Goal: Task Accomplishment & Management: Manage account settings

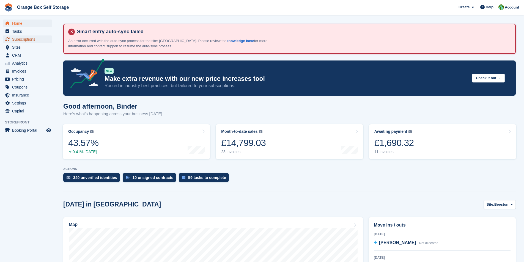
click at [15, 40] on span "Subscriptions" at bounding box center [28, 39] width 33 height 8
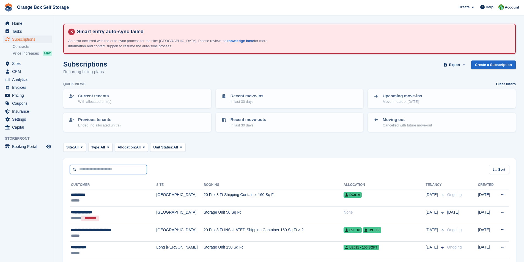
click at [88, 171] on input "text" at bounding box center [108, 169] width 77 height 9
type input "***"
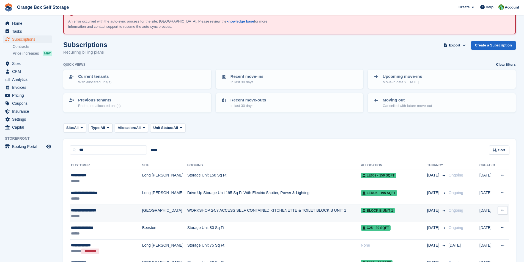
scroll to position [55, 0]
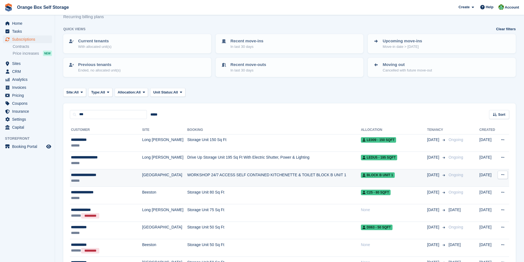
click at [86, 180] on div "******" at bounding box center [103, 181] width 65 height 6
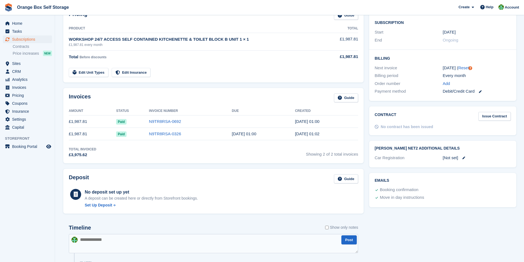
scroll to position [138, 0]
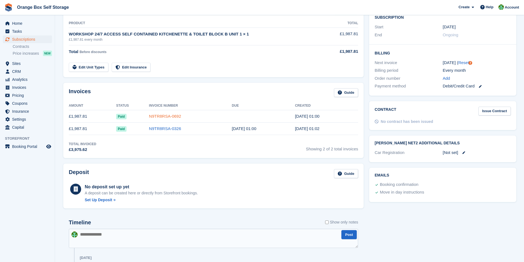
drag, startPoint x: 162, startPoint y: 116, endPoint x: 164, endPoint y: 117, distance: 2.8
click at [162, 116] on link "N9TR8RSA-0692" at bounding box center [165, 116] width 32 height 5
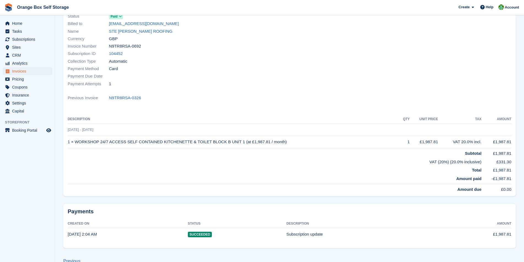
scroll to position [95, 0]
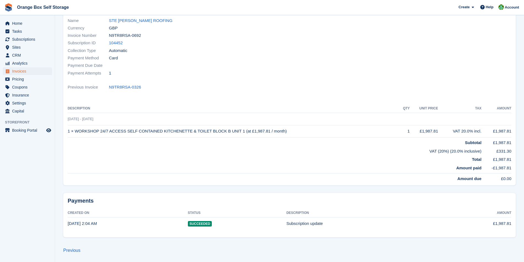
click at [76, 132] on td "1 × WORKSHOP 24/7 ACCESS SELF CONTAINED KITCHENETTE & TOILET BLOCK B UNIT 1 (at…" at bounding box center [234, 131] width 332 height 12
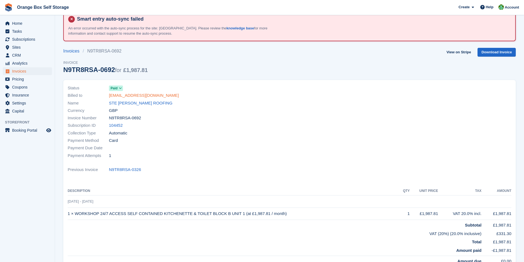
scroll to position [0, 0]
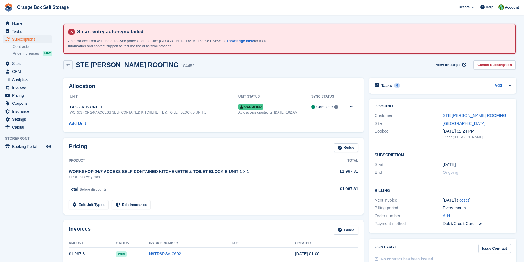
scroll to position [138, 0]
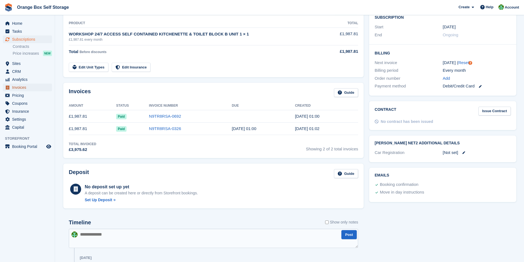
click at [18, 88] on span "Invoices" at bounding box center [28, 88] width 33 height 8
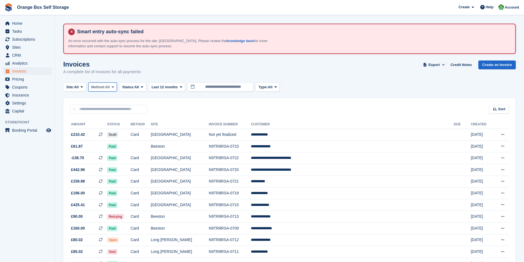
click at [114, 88] on icon at bounding box center [113, 87] width 2 height 4
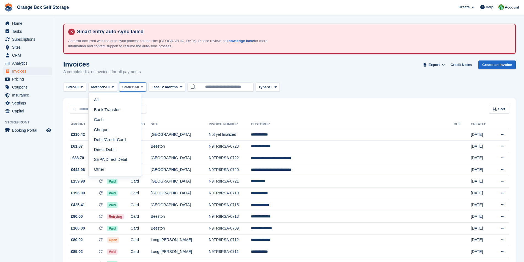
click at [139, 89] on span "All" at bounding box center [137, 87] width 5 height 6
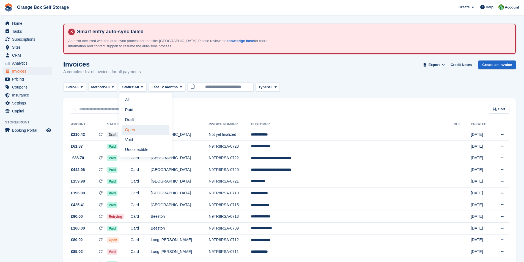
click at [138, 129] on link "Open" at bounding box center [146, 130] width 48 height 10
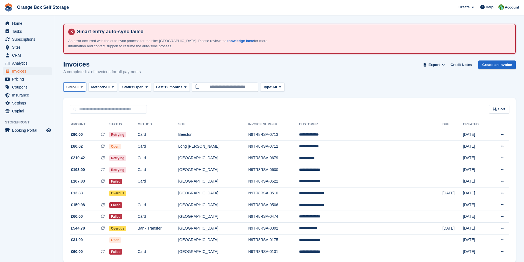
click at [83, 87] on icon at bounding box center [82, 87] width 2 height 4
click at [78, 109] on link "Beeston" at bounding box center [91, 110] width 51 height 10
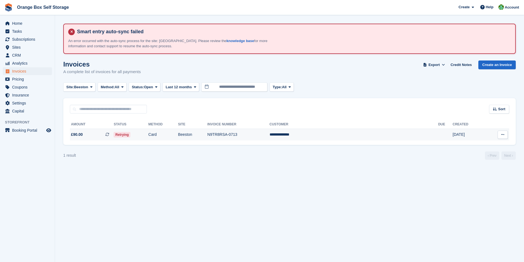
click at [262, 137] on td "N9TR8RSA-0713" at bounding box center [238, 135] width 62 height 12
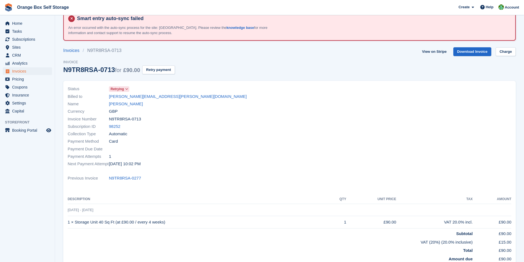
scroll to position [11, 0]
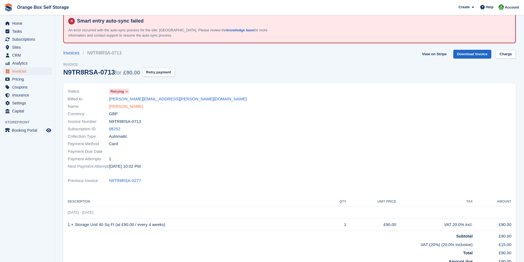
click at [123, 107] on link "[PERSON_NAME]" at bounding box center [126, 106] width 34 height 6
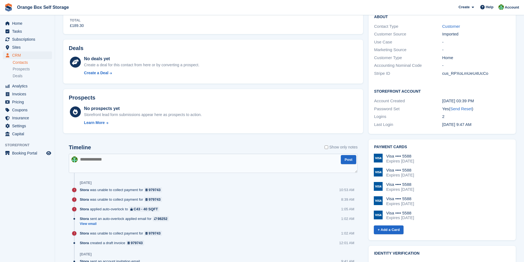
scroll to position [220, 0]
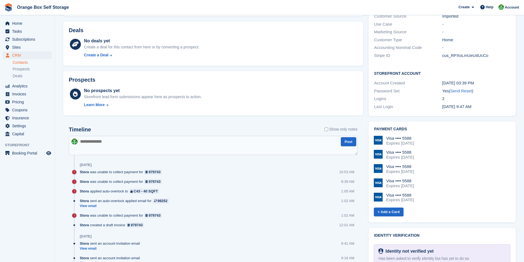
click at [127, 146] on textarea at bounding box center [213, 145] width 289 height 19
type textarea "*"
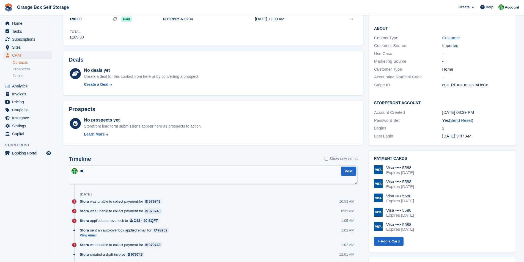
scroll to position [193, 0]
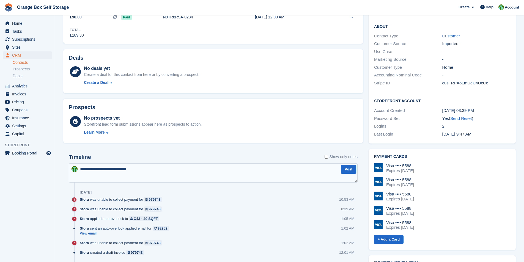
type textarea "**********"
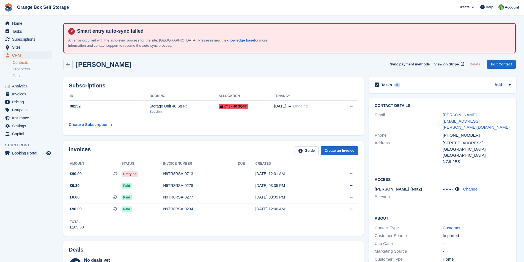
scroll to position [0, 0]
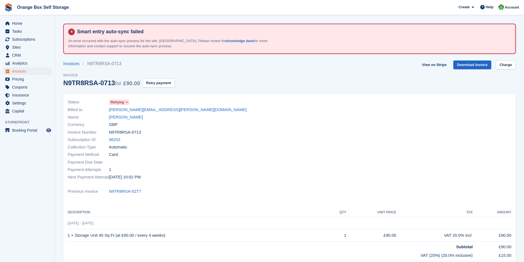
scroll to position [11, 0]
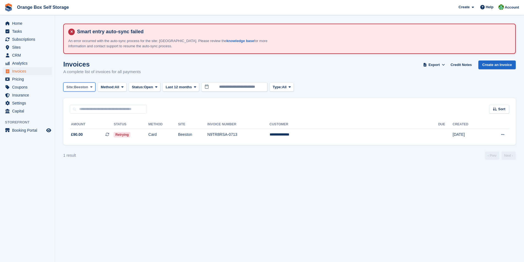
click at [92, 89] on button "Site: Beeston" at bounding box center [79, 87] width 32 height 9
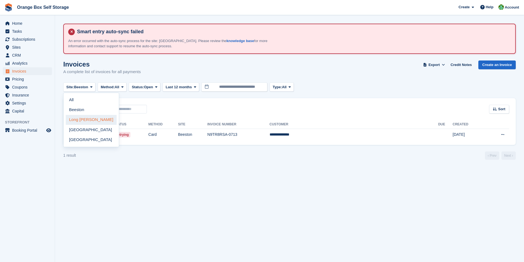
click at [79, 122] on link "Long [PERSON_NAME]" at bounding box center [91, 120] width 51 height 10
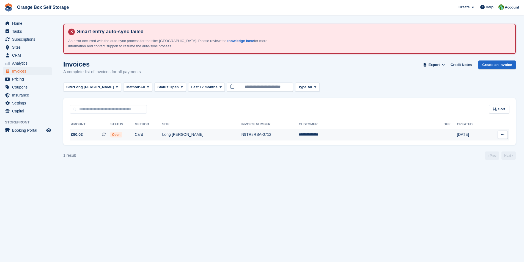
click at [122, 134] on span "Open" at bounding box center [116, 135] width 12 height 6
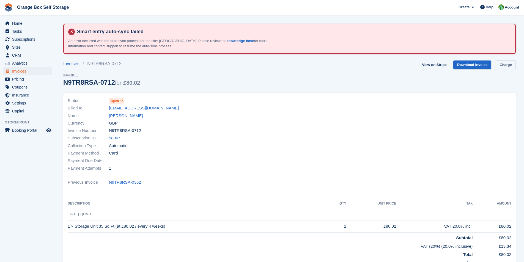
click at [503, 65] on link "Charge" at bounding box center [506, 65] width 20 height 9
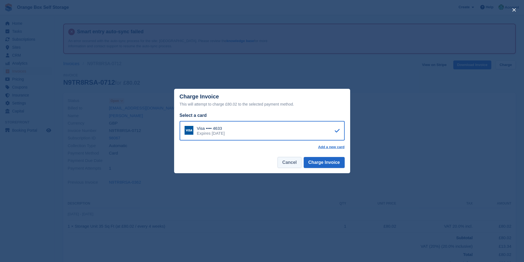
click at [296, 164] on button "Cancel" at bounding box center [290, 162] width 24 height 11
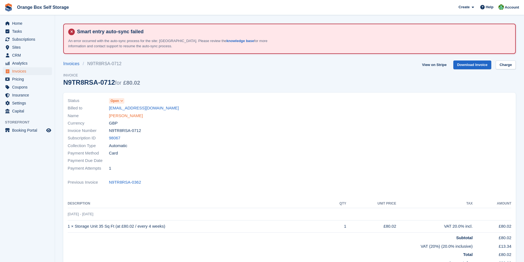
click at [119, 117] on link "Kyle Armstrong" at bounding box center [126, 116] width 34 height 6
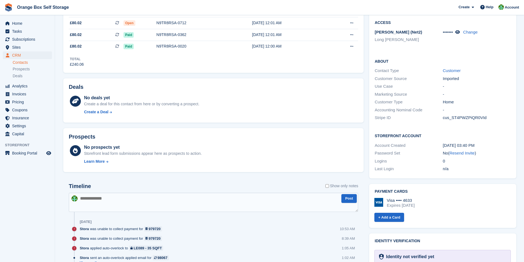
scroll to position [165, 0]
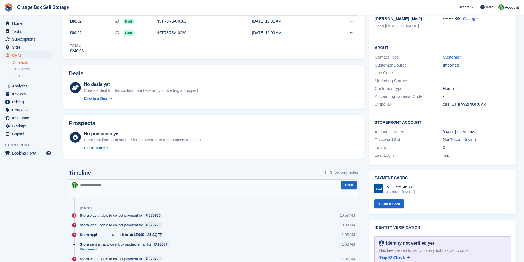
click at [127, 190] on textarea at bounding box center [213, 188] width 289 height 19
type textarea "**********"
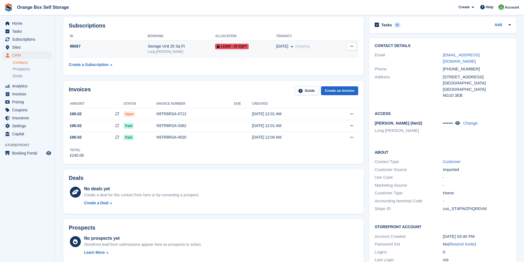
scroll to position [55, 0]
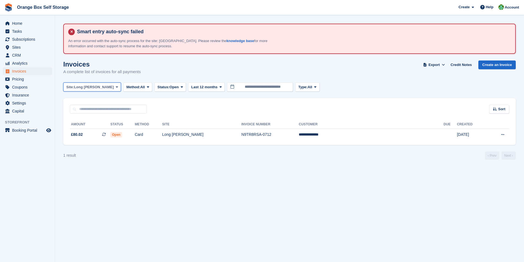
click at [115, 88] on span at bounding box center [117, 87] width 4 height 4
click at [81, 132] on link "[GEOGRAPHIC_DATA]" at bounding box center [91, 130] width 51 height 10
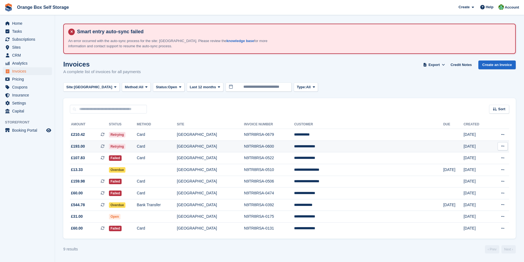
click at [341, 149] on td "**********" at bounding box center [368, 147] width 149 height 12
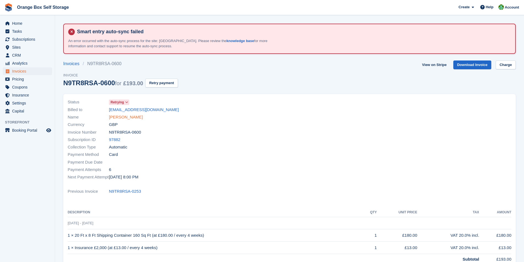
click at [118, 119] on link "[PERSON_NAME]" at bounding box center [126, 117] width 34 height 6
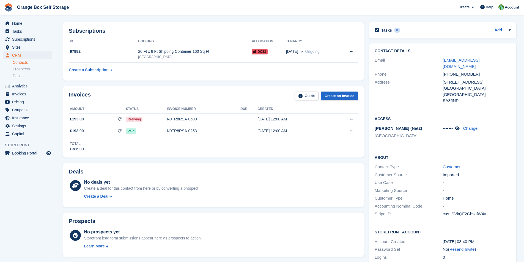
scroll to position [55, 0]
click at [222, 160] on div "Invoices Guide Create an Invoice Amount Status Invoice number Due Created £193.…" at bounding box center [214, 122] width 306 height 77
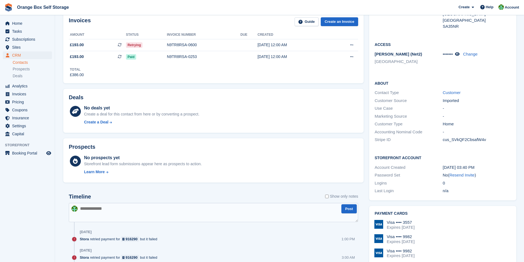
scroll to position [138, 0]
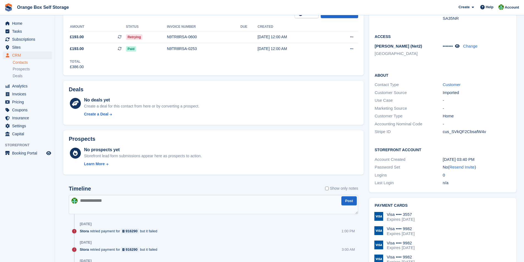
click at [125, 199] on textarea at bounding box center [213, 204] width 289 height 19
click at [114, 201] on textarea at bounding box center [213, 204] width 289 height 19
click at [108, 202] on textarea at bounding box center [213, 204] width 289 height 19
paste textarea "**********"
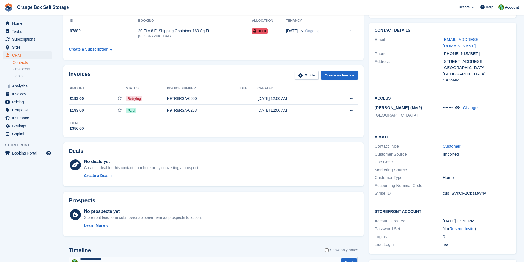
scroll to position [83, 0]
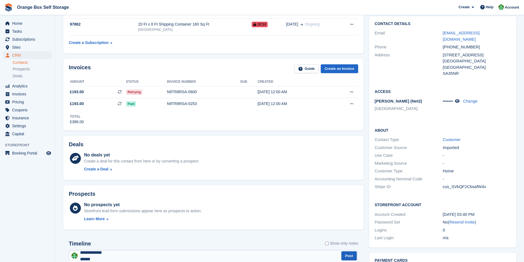
type textarea "**********"
drag, startPoint x: 351, startPoint y: 256, endPoint x: 343, endPoint y: 255, distance: 8.0
click at [351, 256] on button "Post" at bounding box center [348, 255] width 15 height 9
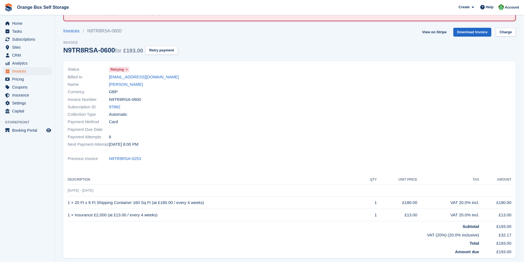
scroll to position [28, 0]
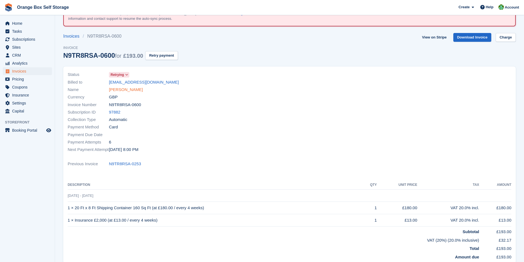
click at [124, 91] on link "[PERSON_NAME]" at bounding box center [126, 90] width 34 height 6
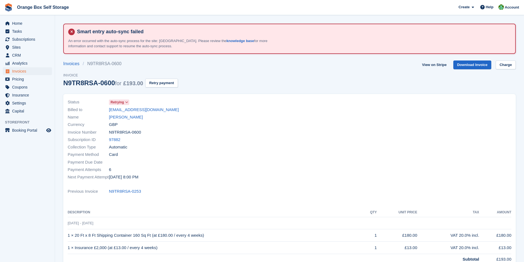
scroll to position [28, 0]
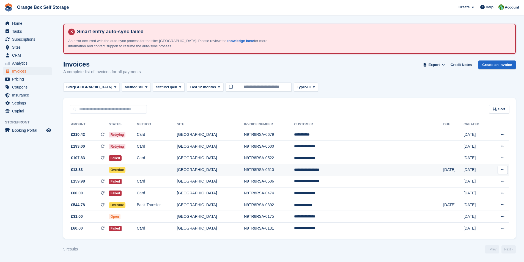
click at [335, 169] on td "**********" at bounding box center [368, 170] width 149 height 12
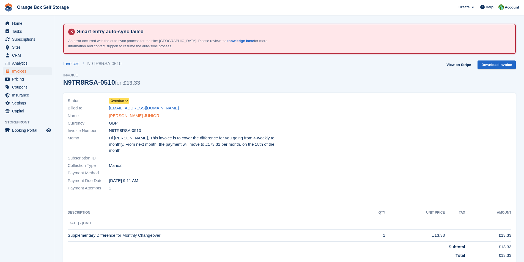
click at [132, 116] on link "[PERSON_NAME] JUNIOR" at bounding box center [134, 116] width 50 height 6
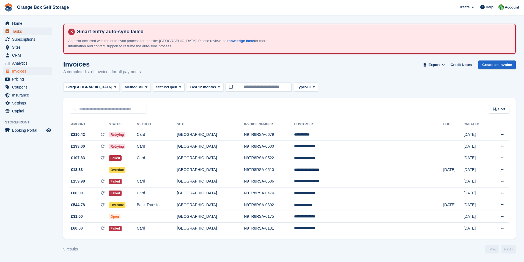
click at [19, 29] on span "Tasks" at bounding box center [28, 32] width 33 height 8
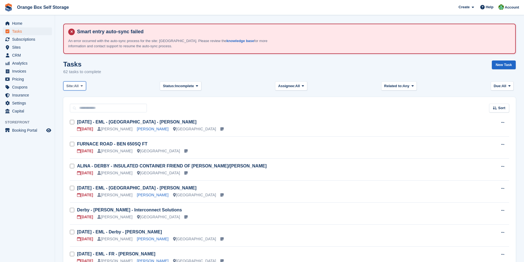
click at [86, 87] on button "Site: All" at bounding box center [74, 85] width 23 height 9
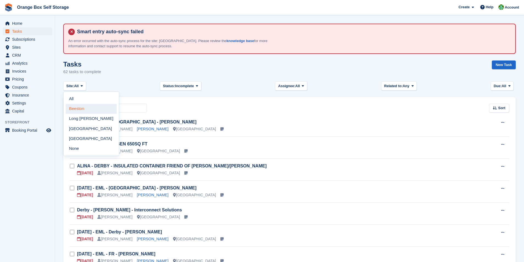
click at [79, 109] on link "Beeston" at bounding box center [91, 109] width 51 height 10
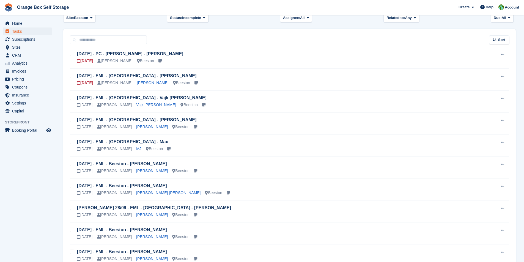
scroll to position [70, 0]
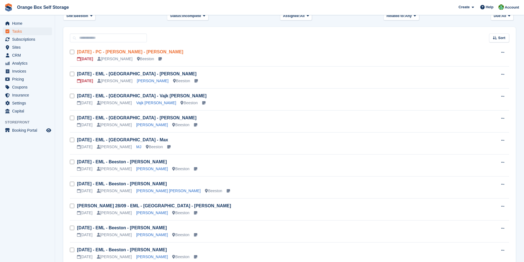
click at [117, 52] on link "Fri 29/08 - PC - Beeston - David Maul" at bounding box center [130, 52] width 106 height 5
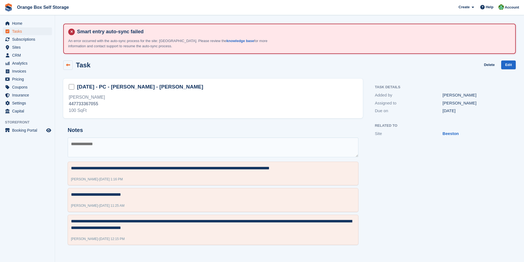
click at [68, 64] on icon at bounding box center [68, 65] width 4 height 4
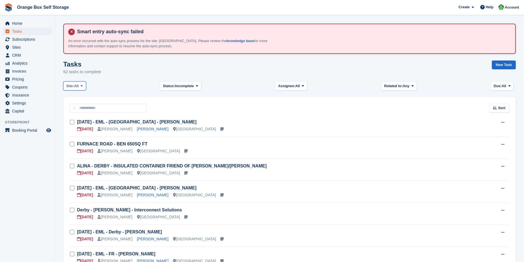
click at [84, 86] on span at bounding box center [81, 86] width 4 height 4
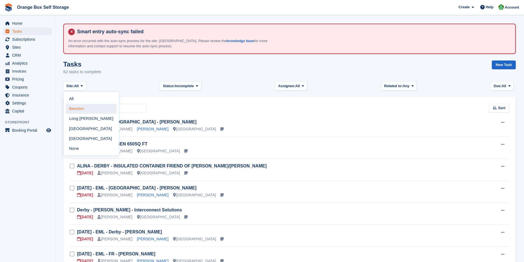
click at [84, 110] on link "Beeston" at bounding box center [91, 109] width 51 height 10
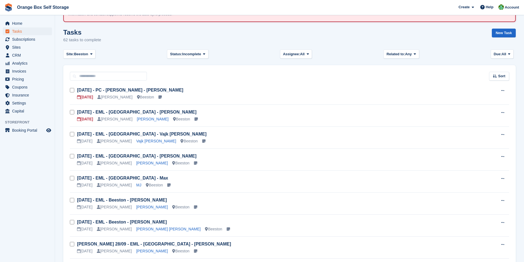
scroll to position [15, 0]
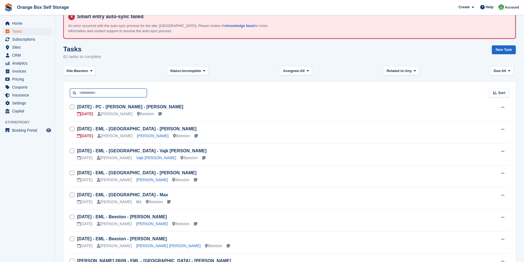
click at [113, 93] on input "text" at bounding box center [108, 93] width 77 height 9
click at [138, 73] on div "Site: Beeston All Beeston Long Eaton Derby Furnace Road None Status: Incomplete…" at bounding box center [289, 70] width 453 height 9
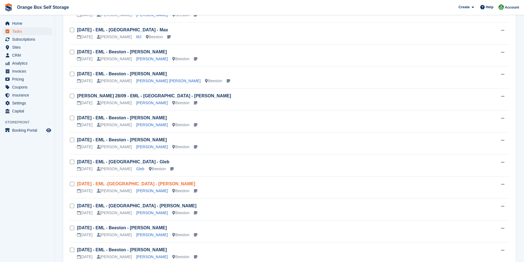
scroll to position [153, 0]
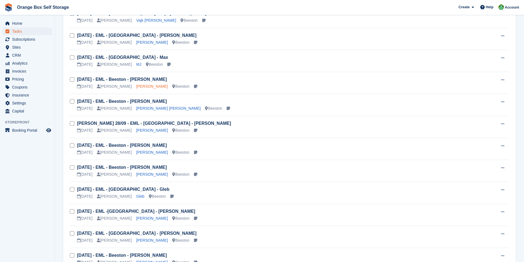
click at [136, 87] on link "Matthew Barks" at bounding box center [152, 86] width 32 height 4
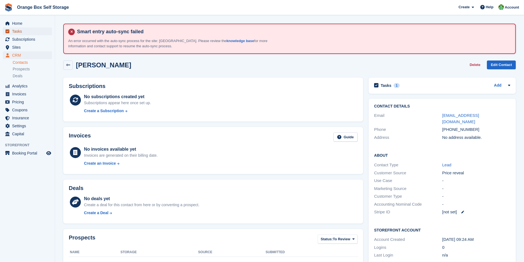
click at [19, 31] on span "Tasks" at bounding box center [28, 32] width 33 height 8
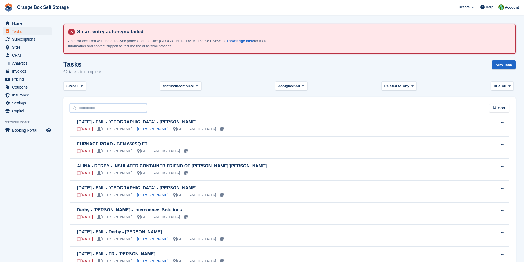
click at [118, 105] on input "text" at bounding box center [108, 108] width 77 height 9
type input "*******"
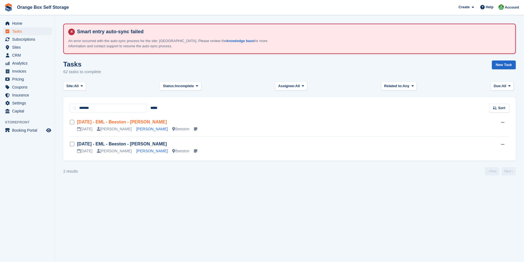
click at [137, 124] on link "Fri 03/10 - EML - Beeston - Matthew Barks" at bounding box center [122, 122] width 90 height 5
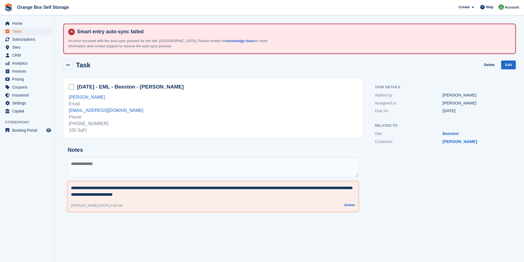
drag, startPoint x: 169, startPoint y: 197, endPoint x: 70, endPoint y: 199, distance: 98.5
click at [70, 199] on div "**********" at bounding box center [213, 197] width 291 height 30
click at [167, 166] on textarea at bounding box center [213, 167] width 291 height 20
drag, startPoint x: 16, startPoint y: 23, endPoint x: 38, endPoint y: 48, distance: 33.7
click at [16, 23] on span "Home" at bounding box center [28, 24] width 33 height 8
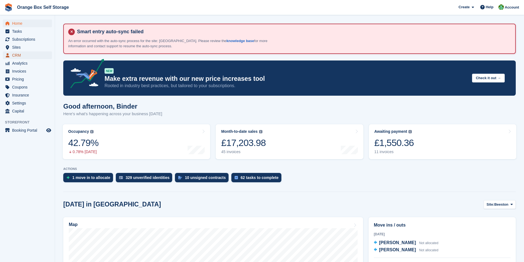
click at [15, 56] on span "CRM" at bounding box center [28, 55] width 33 height 8
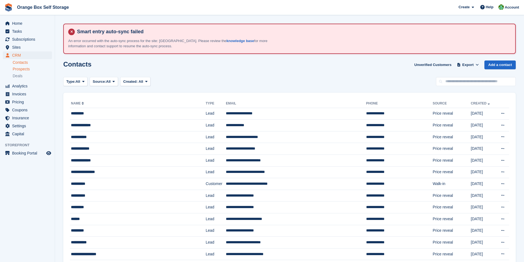
click at [20, 68] on span "Prospects" at bounding box center [21, 69] width 17 height 5
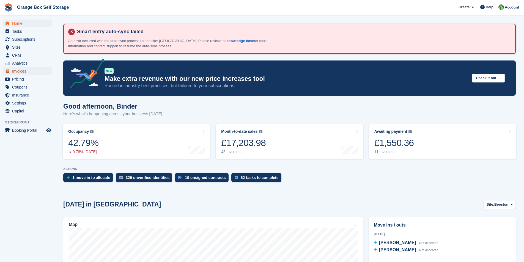
click at [21, 73] on span "Invoices" at bounding box center [28, 71] width 33 height 8
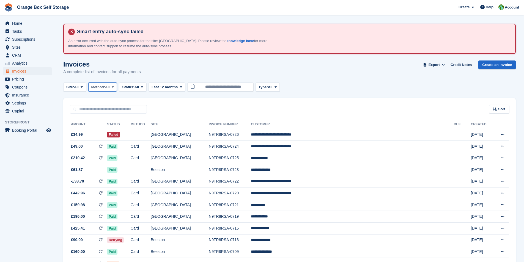
click at [110, 88] on span "All" at bounding box center [107, 87] width 5 height 6
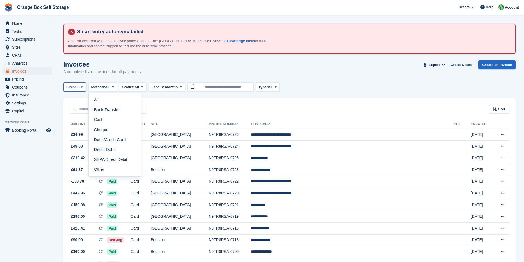
click at [83, 87] on icon at bounding box center [82, 87] width 2 height 4
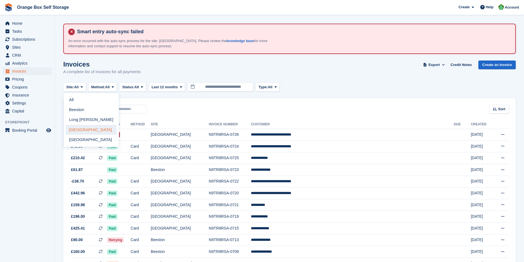
click at [82, 130] on link "[GEOGRAPHIC_DATA]" at bounding box center [91, 130] width 51 height 10
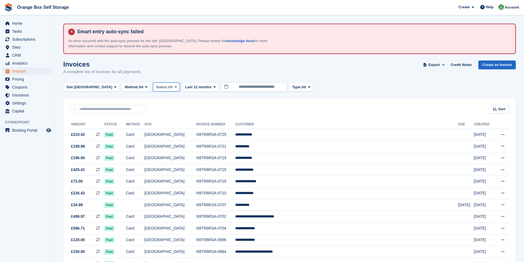
click at [156, 86] on span "Status:" at bounding box center [162, 87] width 12 height 6
click at [155, 131] on link "Open" at bounding box center [179, 130] width 48 height 10
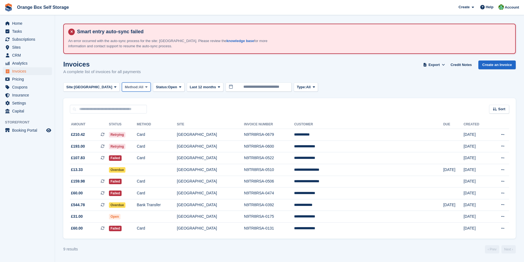
click at [139, 88] on span "All" at bounding box center [141, 87] width 5 height 6
click at [84, 87] on span "[GEOGRAPHIC_DATA]" at bounding box center [93, 87] width 38 height 6
click at [85, 142] on link "[GEOGRAPHIC_DATA]" at bounding box center [91, 140] width 51 height 10
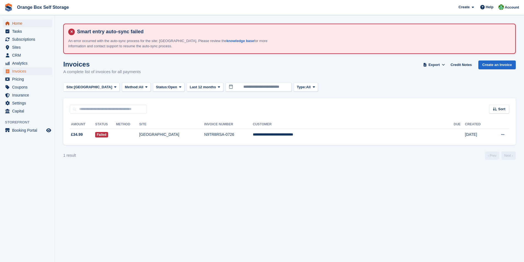
click at [17, 23] on span "Home" at bounding box center [28, 24] width 33 height 8
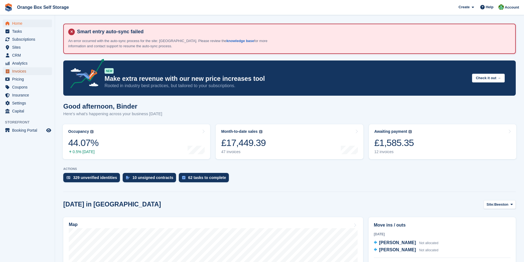
click at [21, 72] on span "Invoices" at bounding box center [28, 71] width 33 height 8
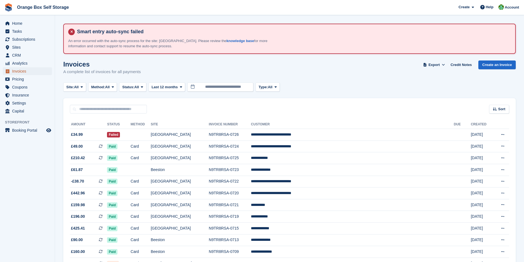
click at [21, 73] on span "Invoices" at bounding box center [28, 71] width 33 height 8
click at [143, 87] on icon at bounding box center [142, 87] width 2 height 4
click at [81, 89] on button "Site: All" at bounding box center [74, 87] width 23 height 9
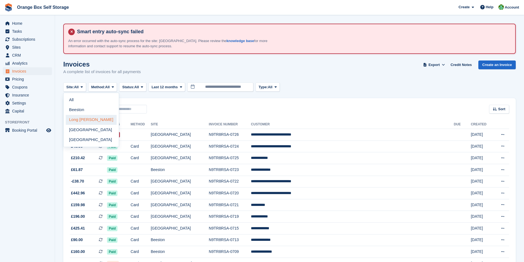
click at [85, 119] on link "Long [PERSON_NAME]" at bounding box center [91, 120] width 51 height 10
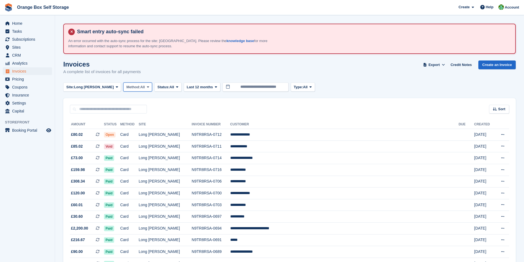
click at [126, 89] on span "Method:" at bounding box center [133, 87] width 14 height 6
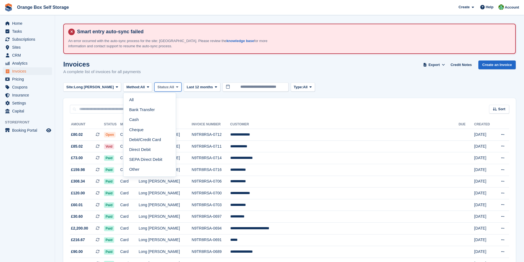
click at [156, 86] on button "Status: All" at bounding box center [167, 87] width 27 height 9
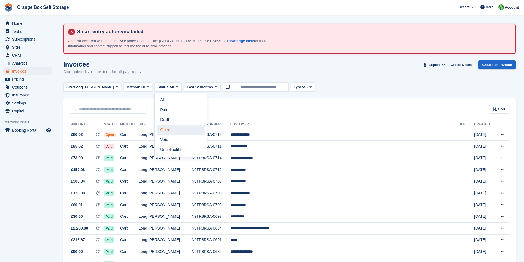
click at [157, 131] on link "Open" at bounding box center [181, 130] width 48 height 10
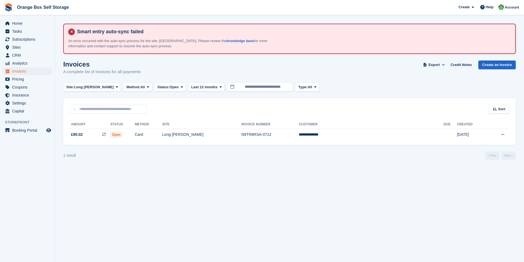
click at [243, 181] on section "Smart entry auto-sync failed An error occurred with the auto-sync process for t…" at bounding box center [289, 131] width 469 height 262
click at [110, 135] on span at bounding box center [106, 134] width 8 height 4
click at [147, 87] on icon at bounding box center [148, 87] width 2 height 4
click at [126, 98] on link "All" at bounding box center [150, 100] width 48 height 10
click at [146, 86] on span at bounding box center [148, 87] width 4 height 4
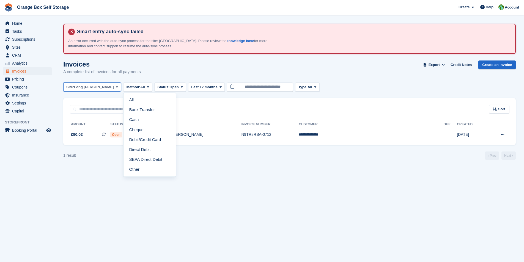
click at [115, 87] on span at bounding box center [117, 87] width 4 height 4
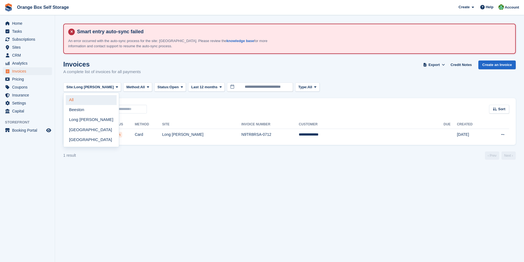
click at [81, 100] on link "All" at bounding box center [91, 100] width 51 height 10
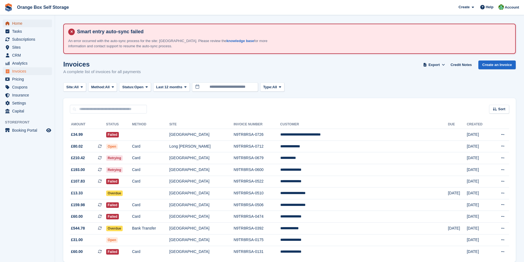
click at [14, 23] on span "Home" at bounding box center [28, 24] width 33 height 8
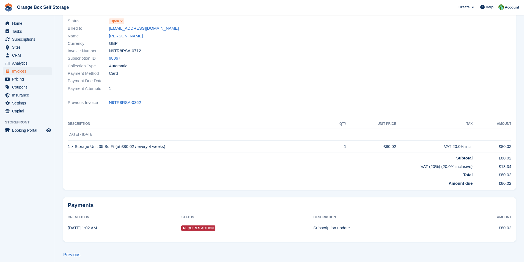
scroll to position [83, 0]
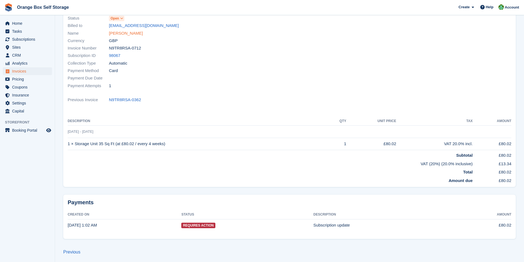
click at [117, 34] on link "Kyle Armstrong" at bounding box center [126, 33] width 34 height 6
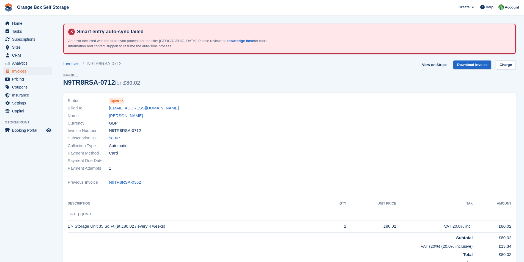
scroll to position [83, 0]
